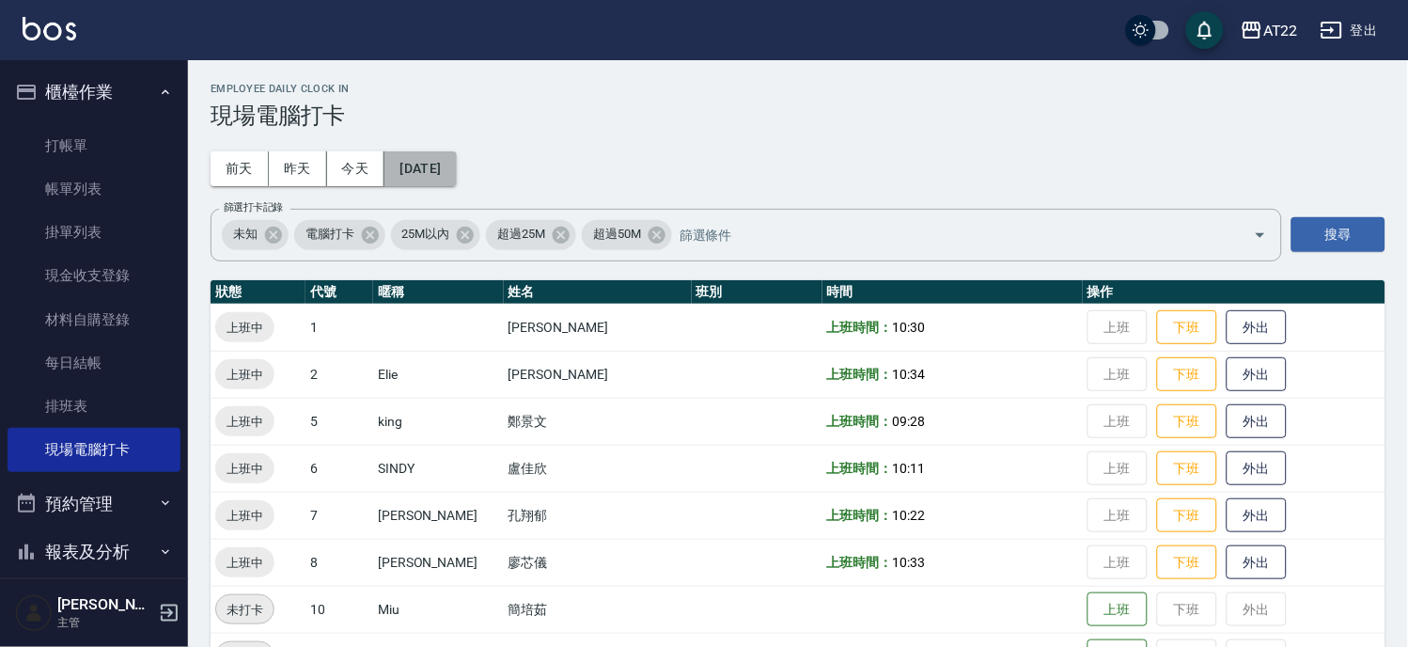
click at [429, 174] on button "[DATE]" at bounding box center [419, 168] width 71 height 35
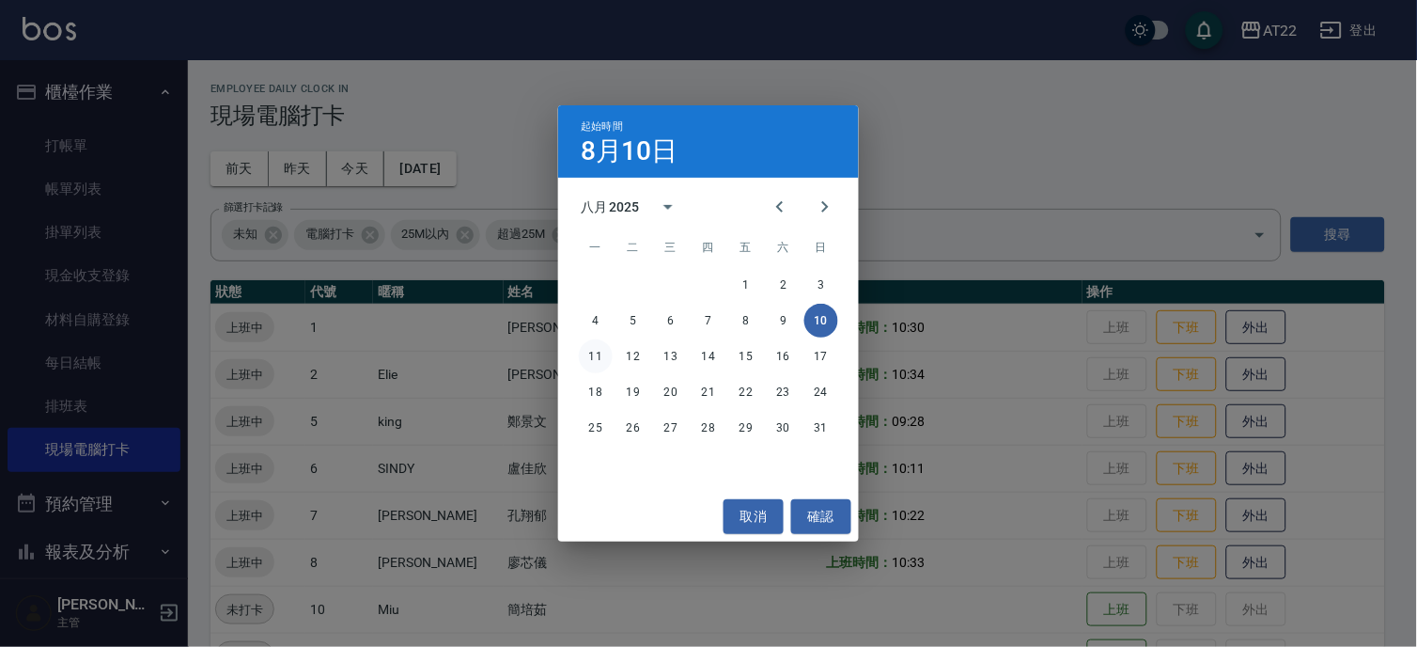
click at [603, 352] on button "11" at bounding box center [596, 356] width 34 height 34
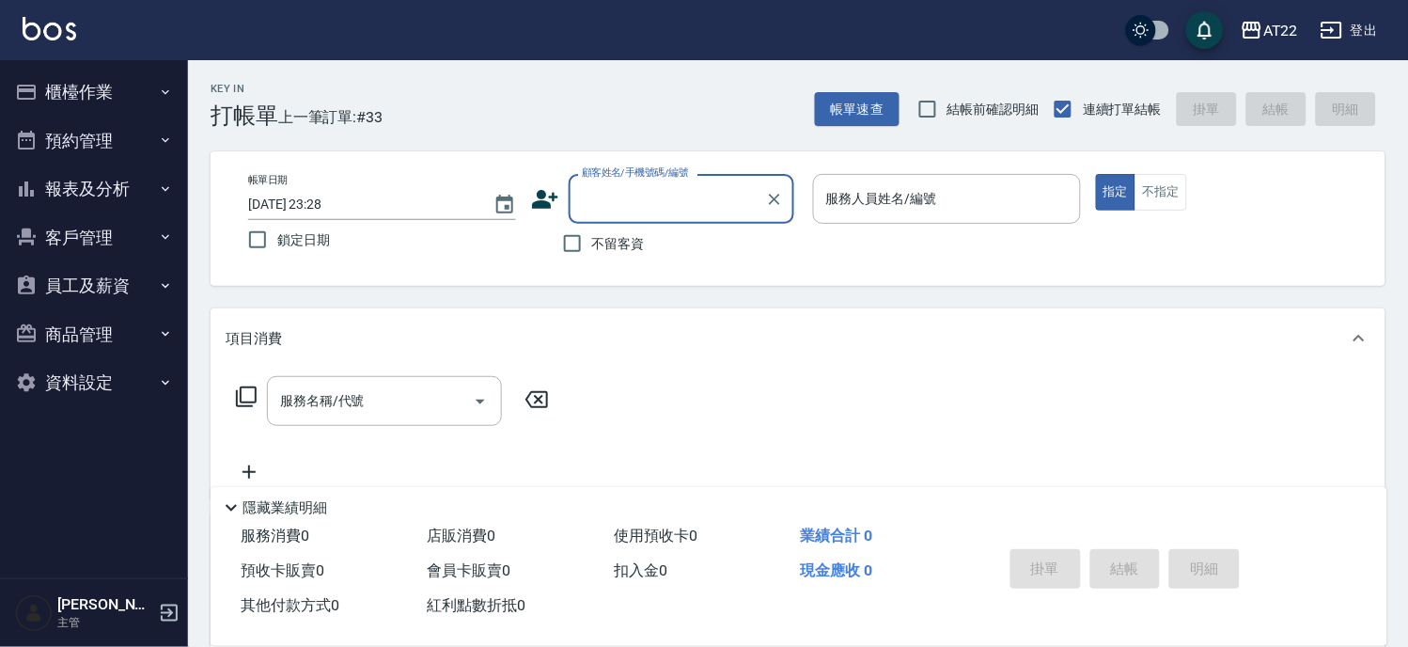
click at [120, 191] on button "報表及分析" at bounding box center [94, 188] width 173 height 49
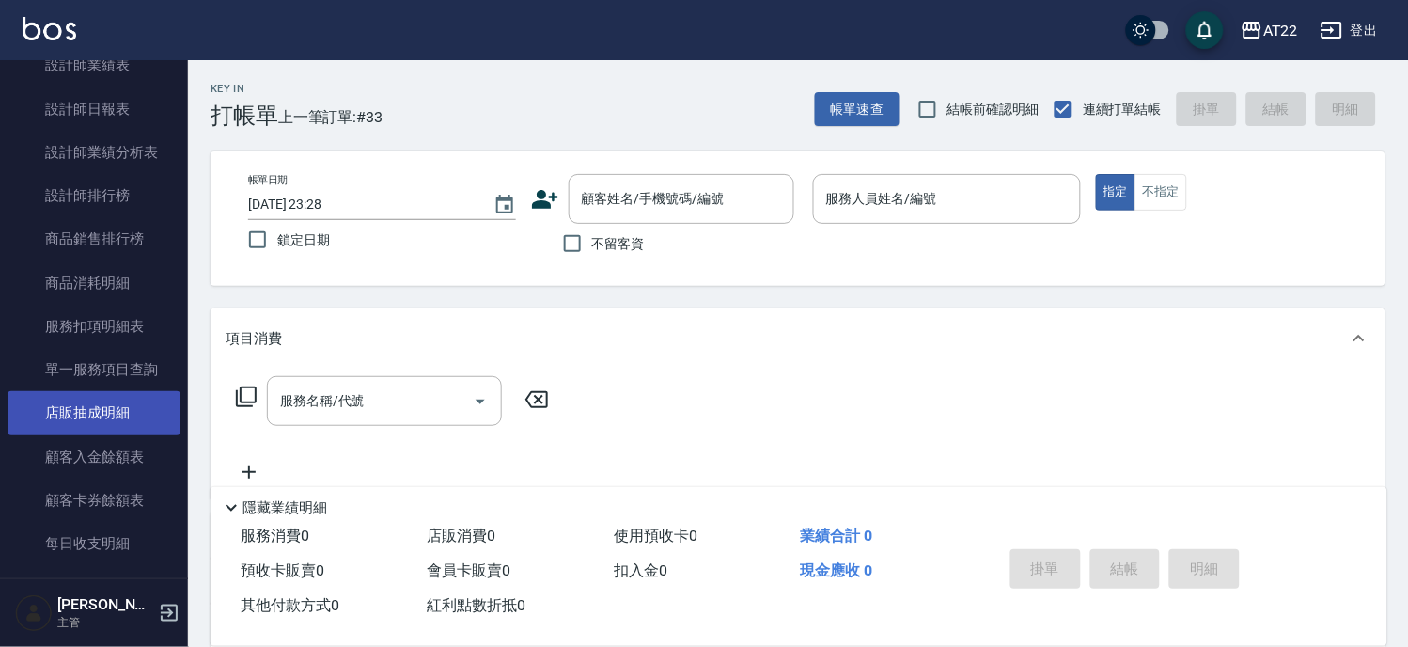
scroll to position [342, 0]
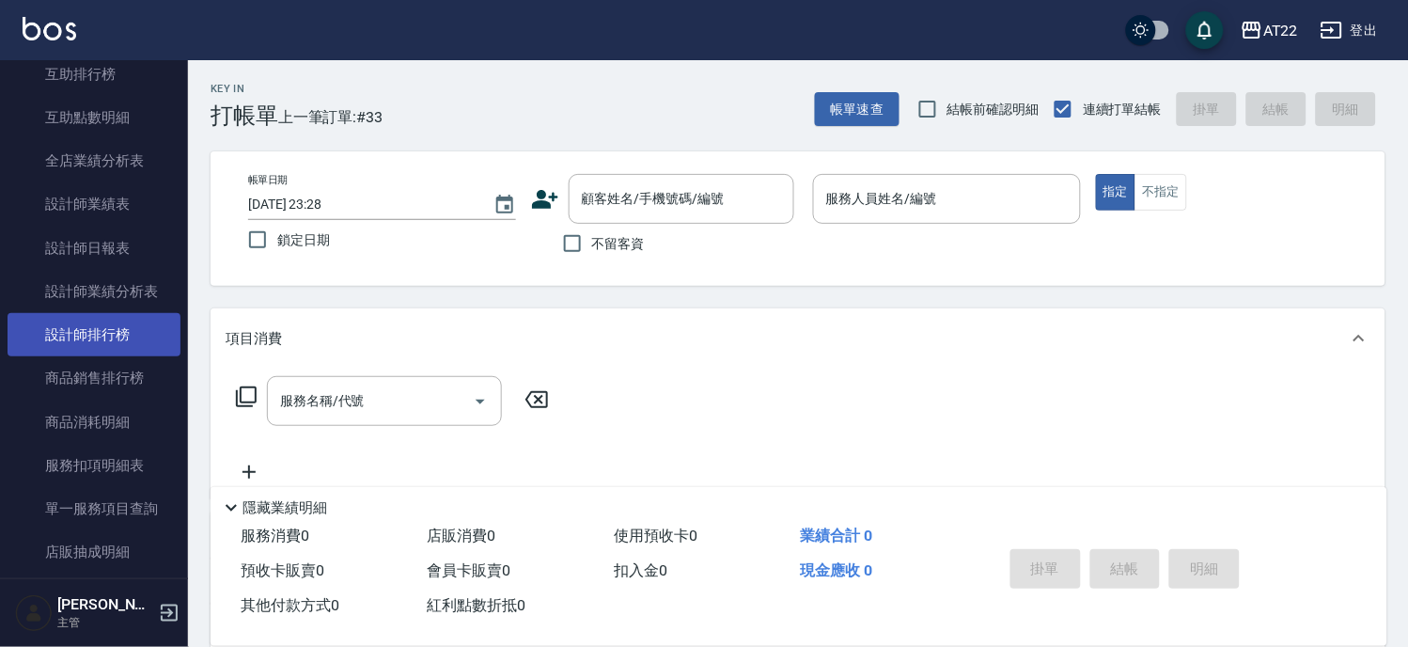
click at [126, 344] on link "設計師排行榜" at bounding box center [94, 334] width 173 height 43
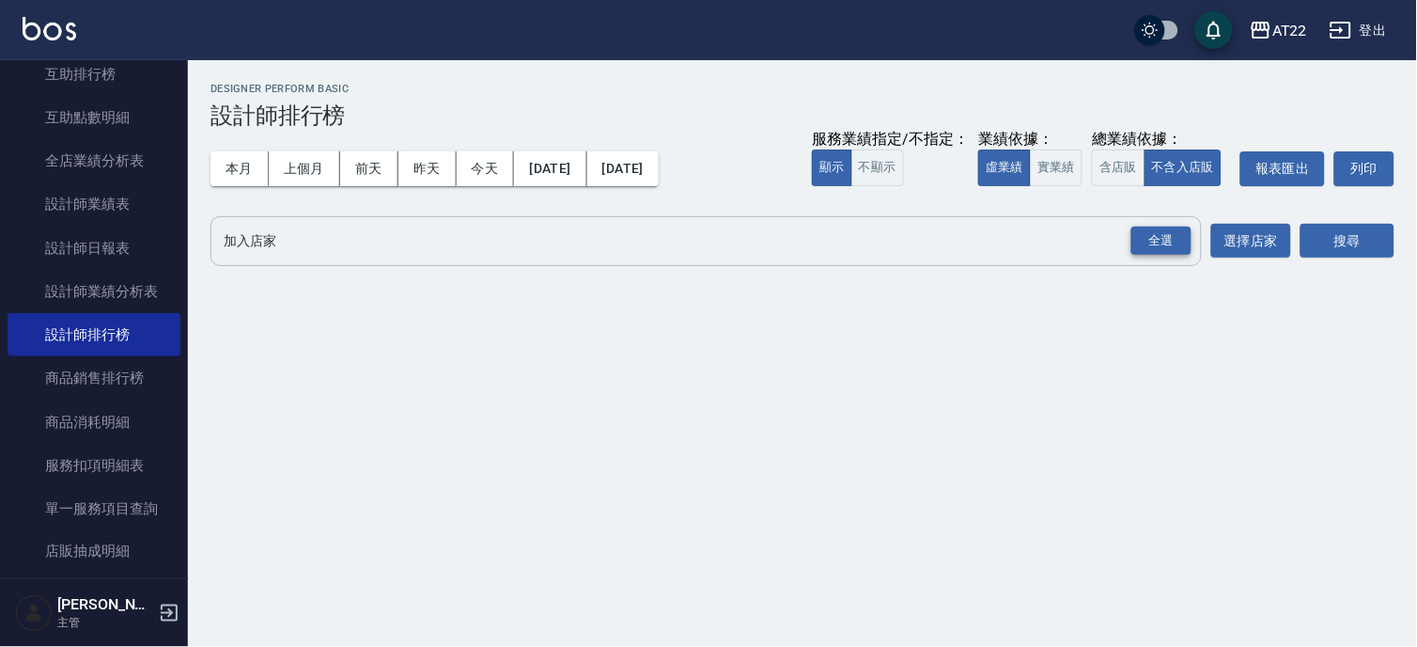
click at [1171, 243] on div "全選" at bounding box center [1162, 241] width 60 height 29
click at [1360, 225] on button "搜尋" at bounding box center [1348, 242] width 94 height 35
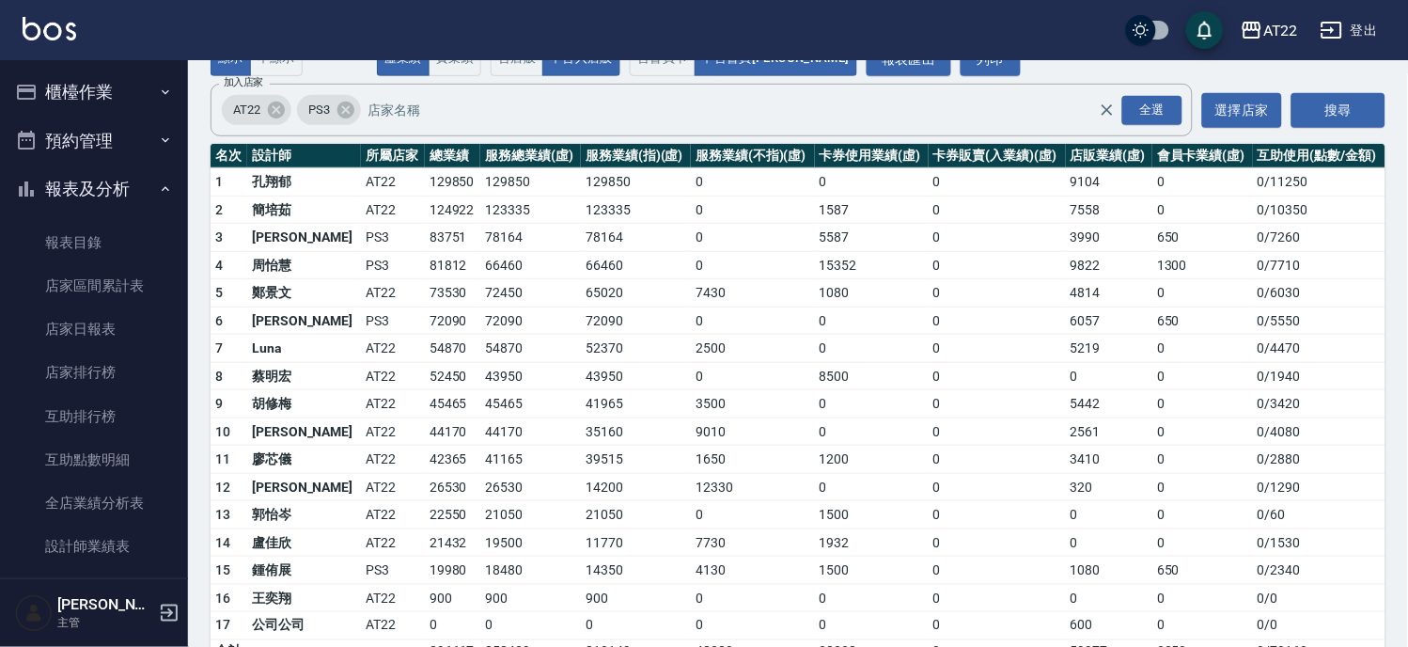
drag, startPoint x: 111, startPoint y: 212, endPoint x: 116, endPoint y: 204, distance: 9.7
click at [127, 194] on button "報表及分析" at bounding box center [94, 188] width 173 height 49
